Goal: Information Seeking & Learning: Learn about a topic

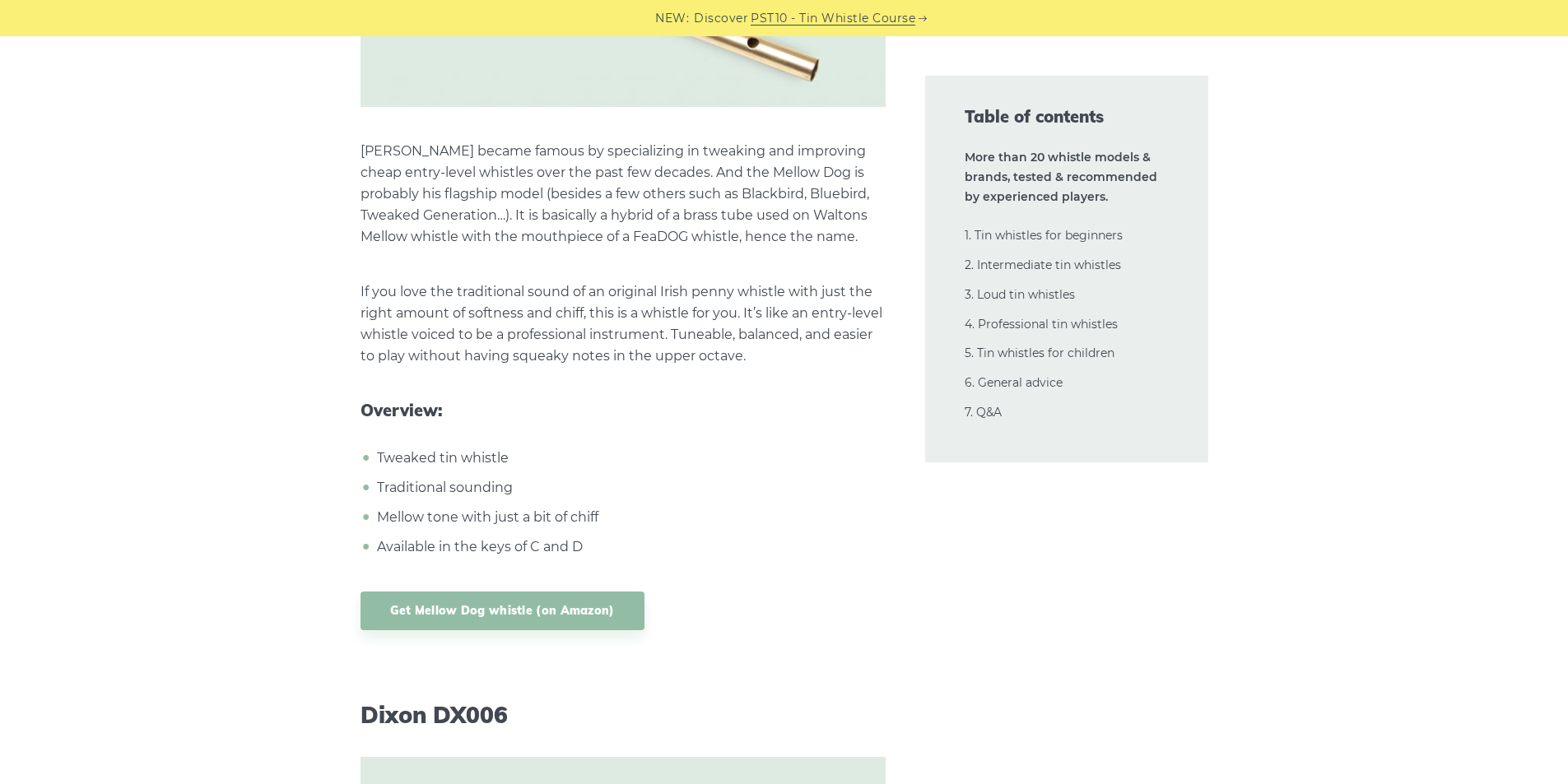
scroll to position [15356, 0]
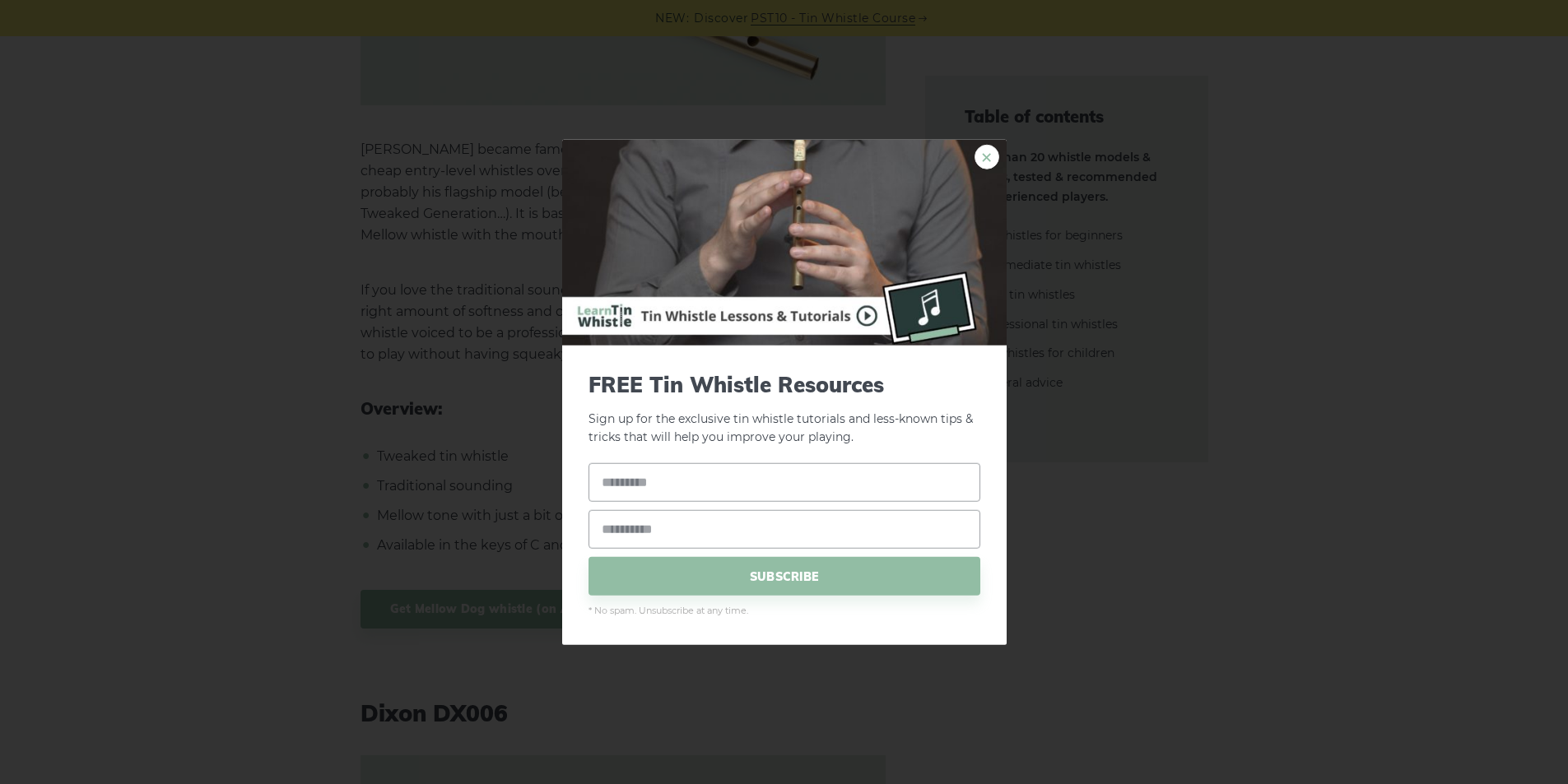
click at [986, 162] on link "×" at bounding box center [986, 156] width 24 height 24
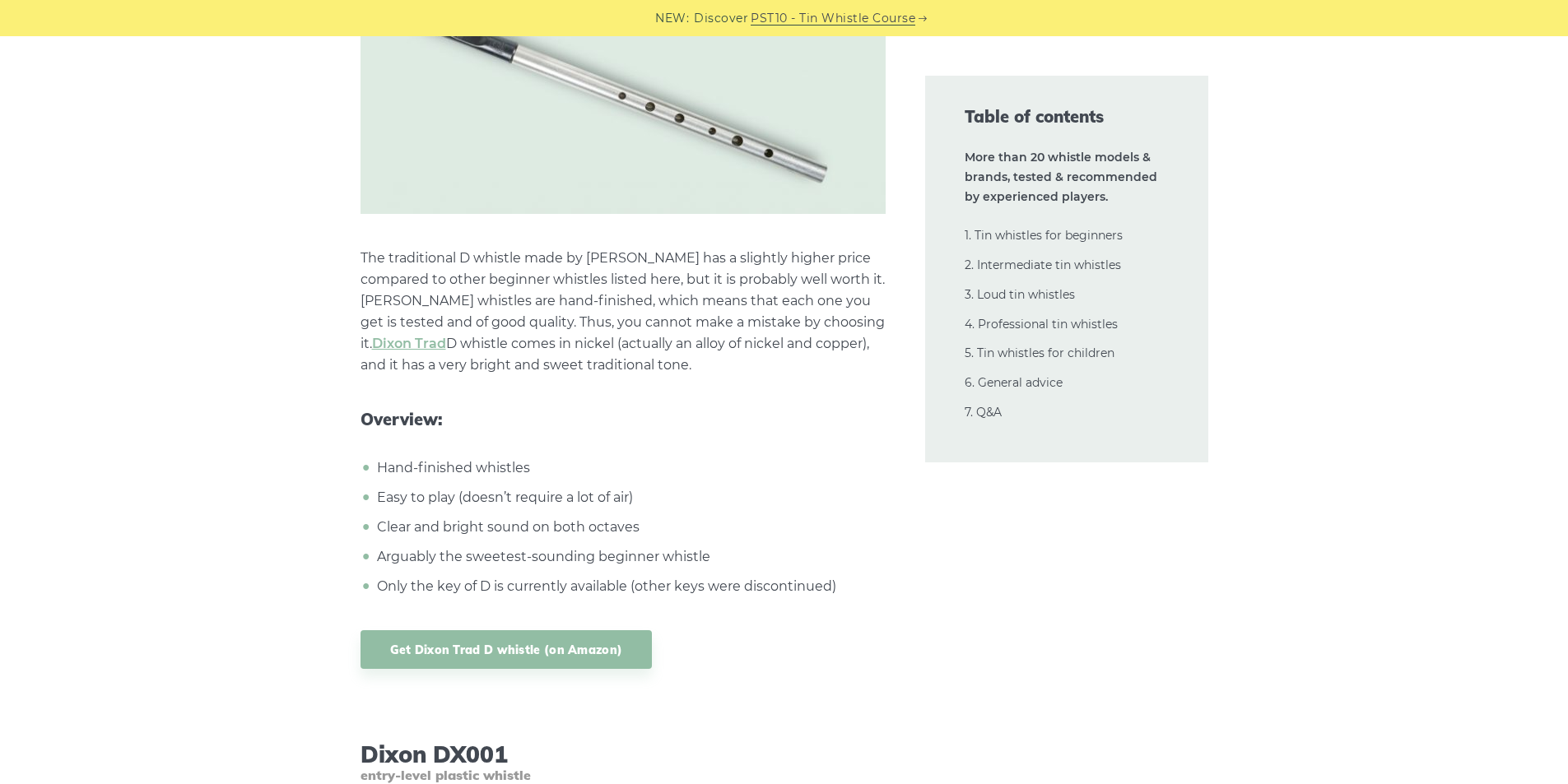
scroll to position [7455, 0]
click at [601, 257] on p "The traditional D whistle made by Tony Dixon has a slightly higher price compar…" at bounding box center [623, 310] width 525 height 128
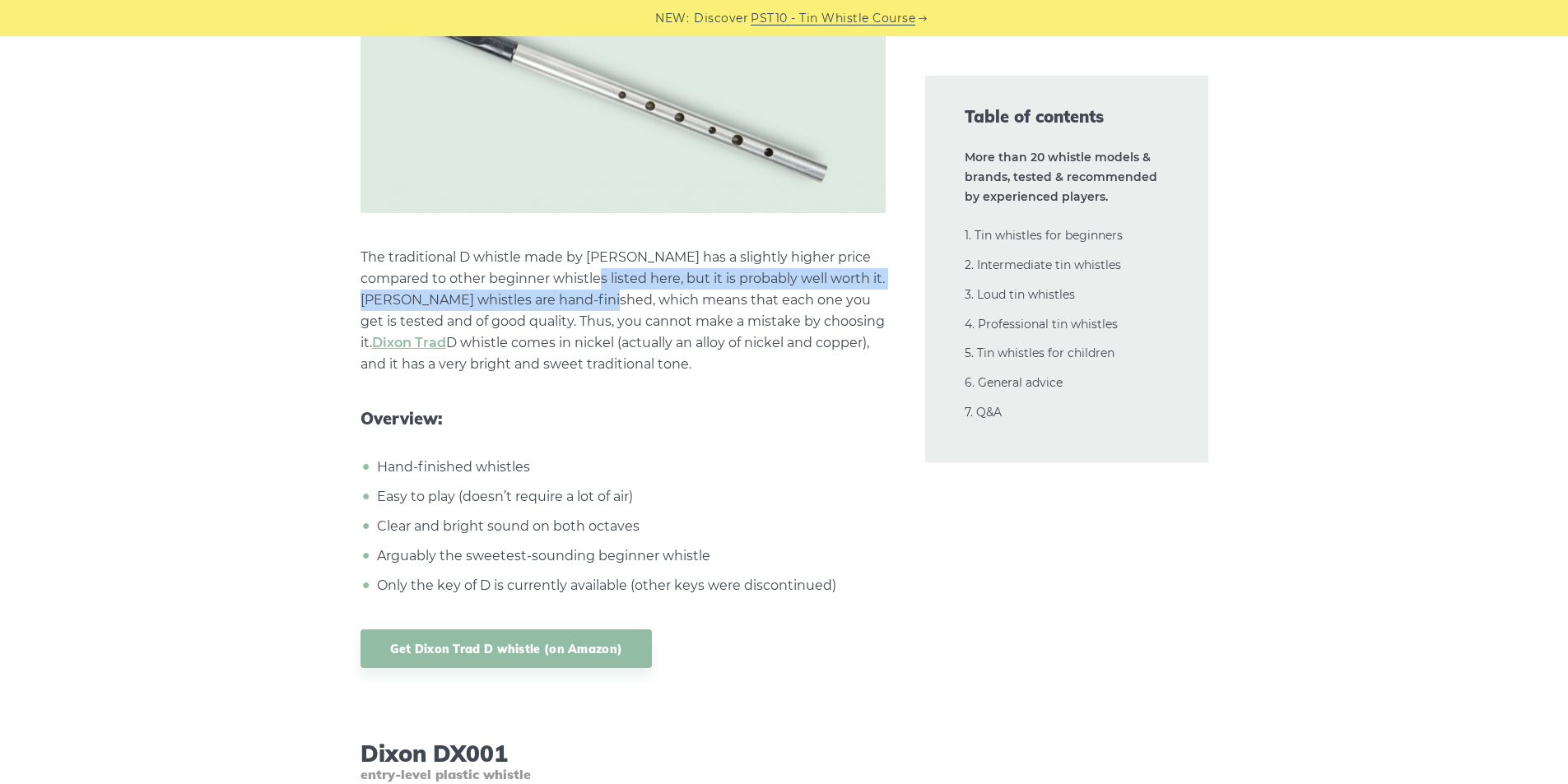
click at [631, 330] on p "The traditional D whistle made by Tony Dixon has a slightly higher price compar…" at bounding box center [623, 310] width 525 height 128
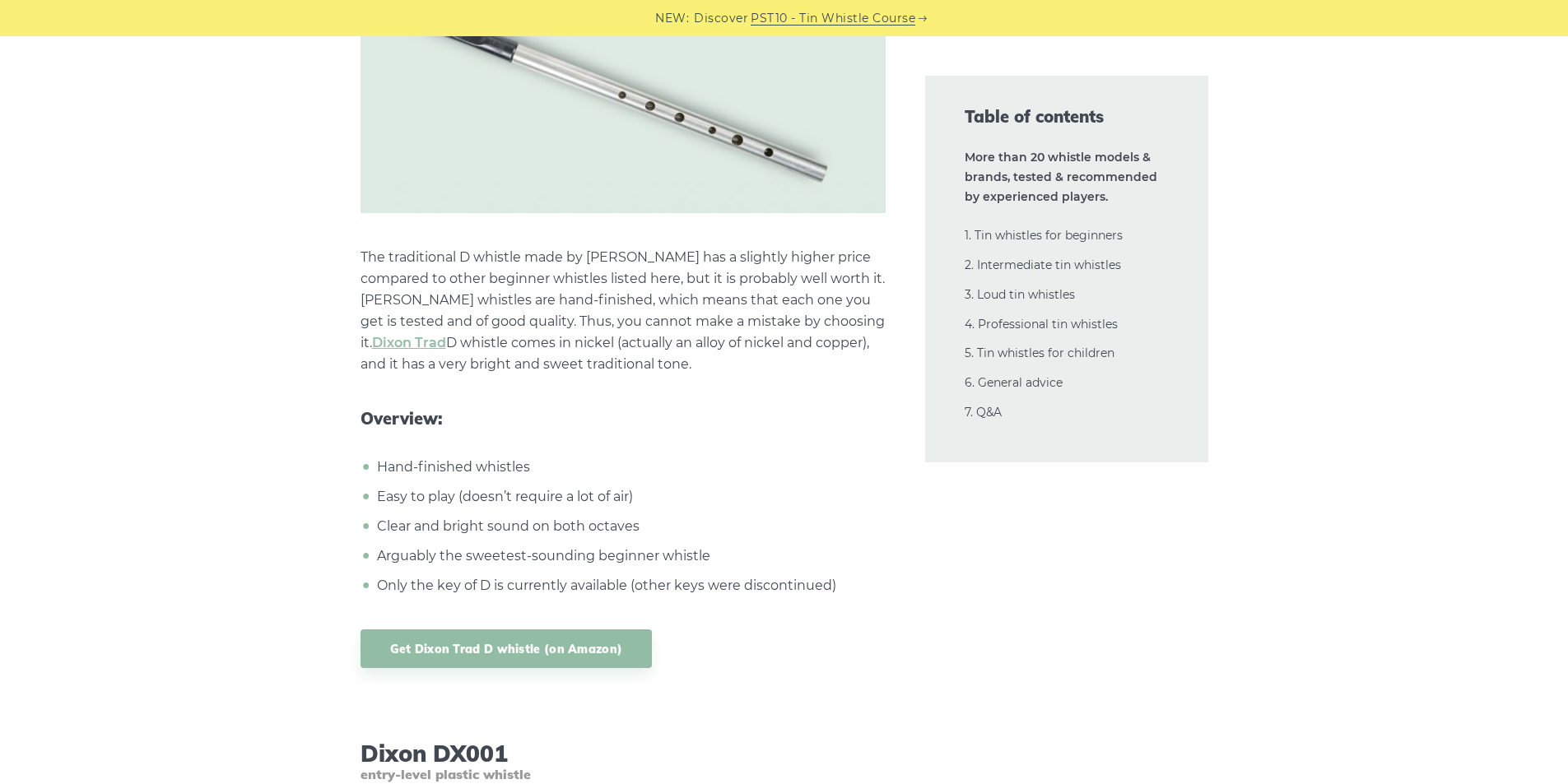
click at [639, 353] on p "The traditional D whistle made by Tony Dixon has a slightly higher price compar…" at bounding box center [623, 310] width 525 height 128
click at [643, 351] on p "The traditional D whistle made by Tony Dixon has a slightly higher price compar…" at bounding box center [623, 310] width 525 height 128
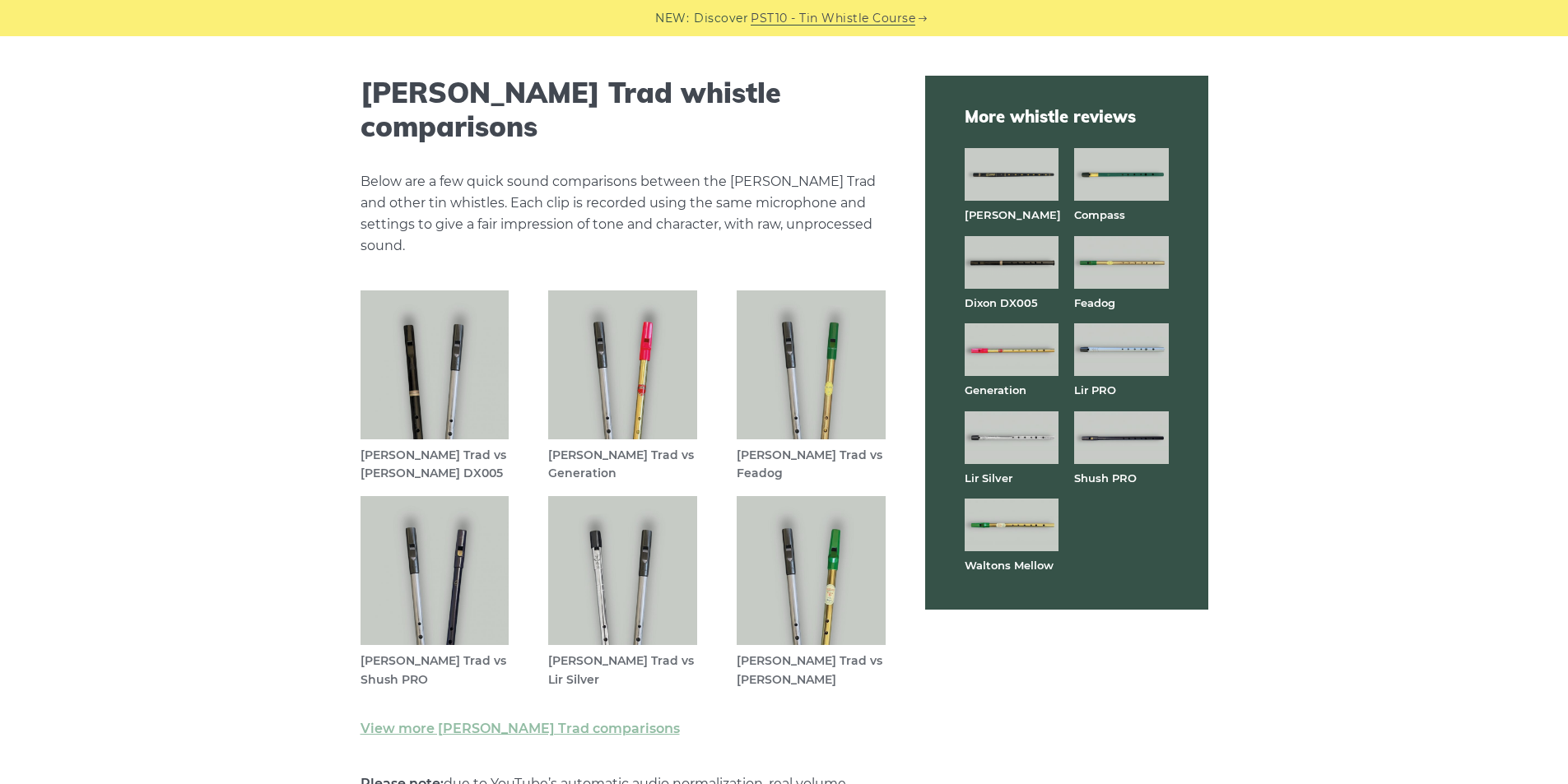
scroll to position [4444, 0]
click at [562, 720] on link "View more [PERSON_NAME] Trad comparisons" at bounding box center [520, 728] width 319 height 16
